Goal: Information Seeking & Learning: Learn about a topic

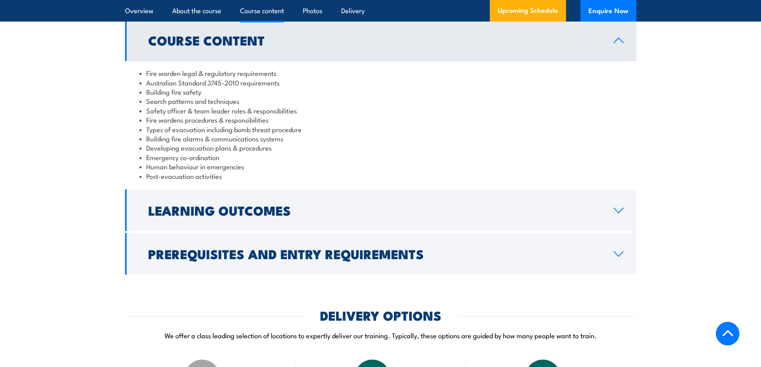
scroll to position [799, 0]
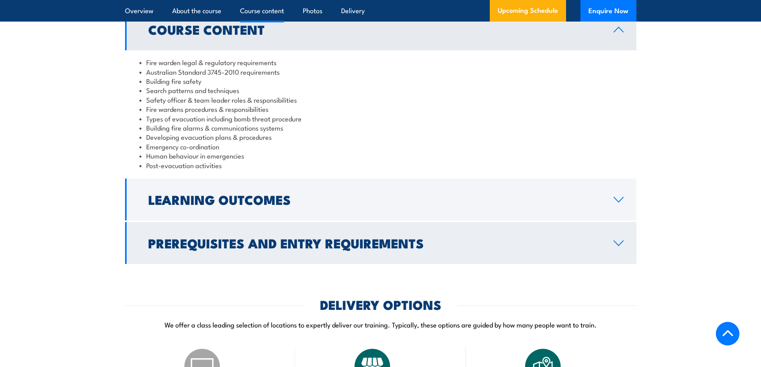
click at [221, 231] on link "Prerequisites and Entry Requirements" at bounding box center [380, 243] width 511 height 42
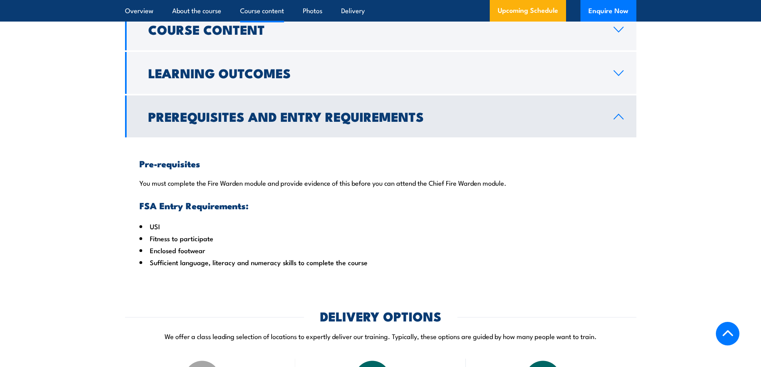
click at [248, 122] on h2 "Prerequisites and Entry Requirements" at bounding box center [374, 116] width 453 height 11
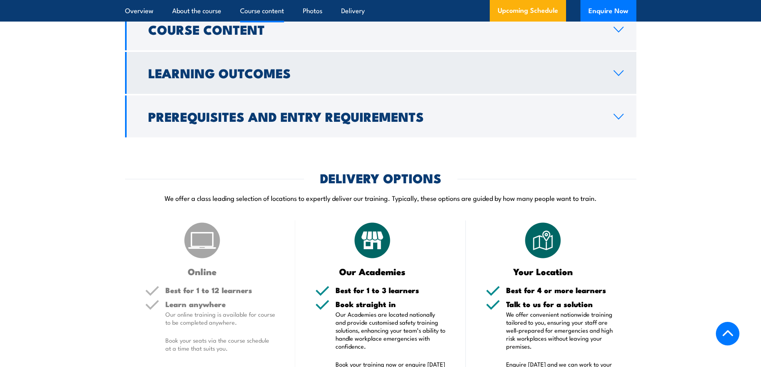
click at [258, 78] on h2 "Learning Outcomes" at bounding box center [374, 72] width 453 height 11
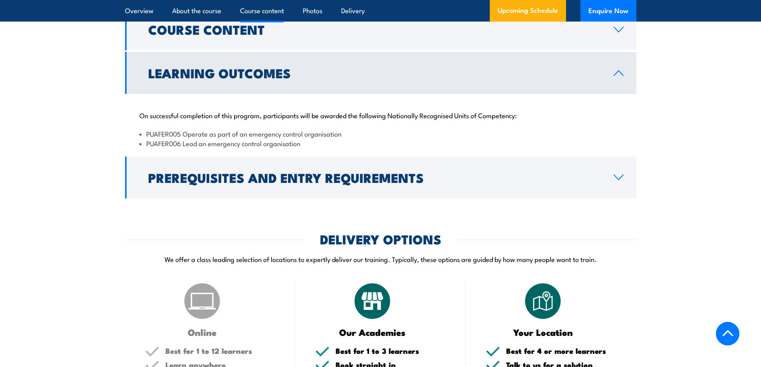
click at [258, 78] on h2 "Learning Outcomes" at bounding box center [374, 72] width 453 height 11
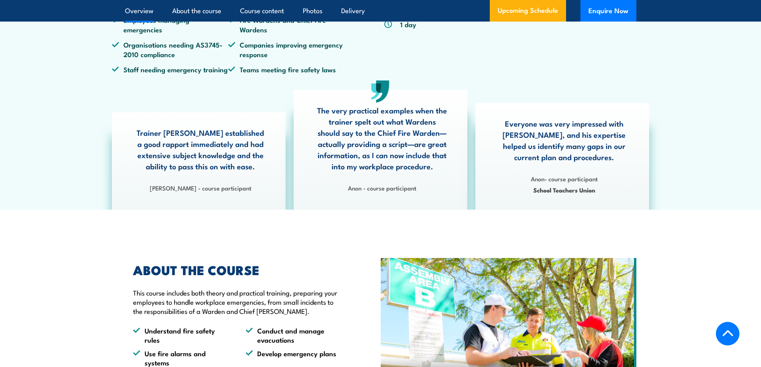
scroll to position [0, 0]
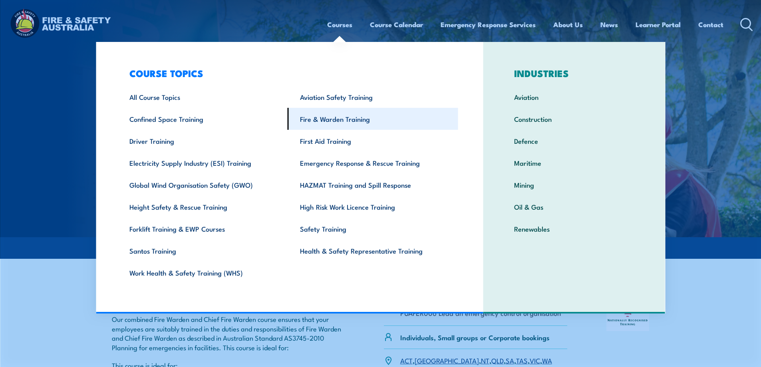
click at [348, 121] on link "Fire & Warden Training" at bounding box center [373, 119] width 171 height 22
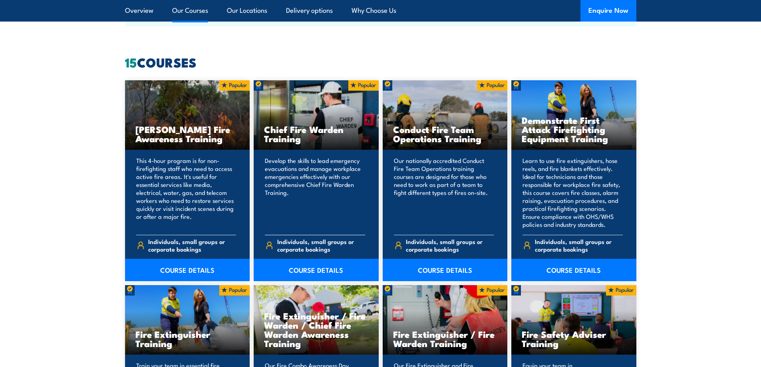
scroll to position [639, 0]
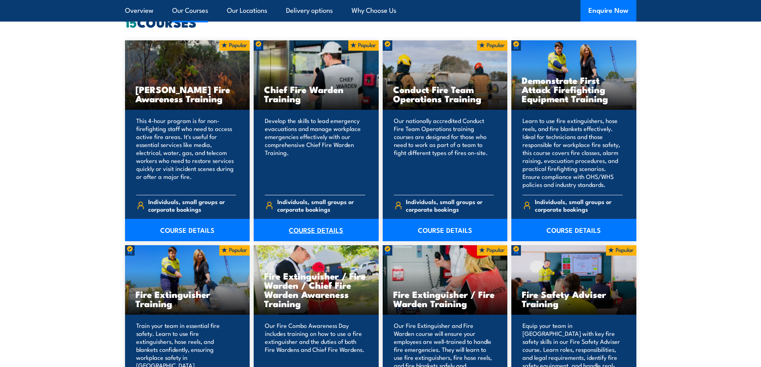
click at [304, 232] on link "COURSE DETAILS" at bounding box center [316, 230] width 125 height 22
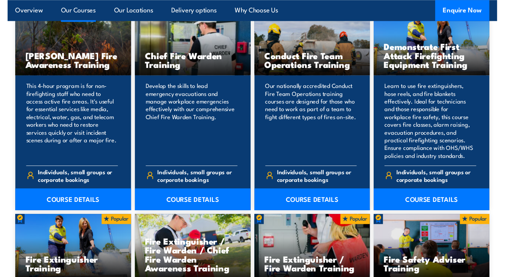
scroll to position [634, 0]
